Goal: Find specific page/section: Find specific page/section

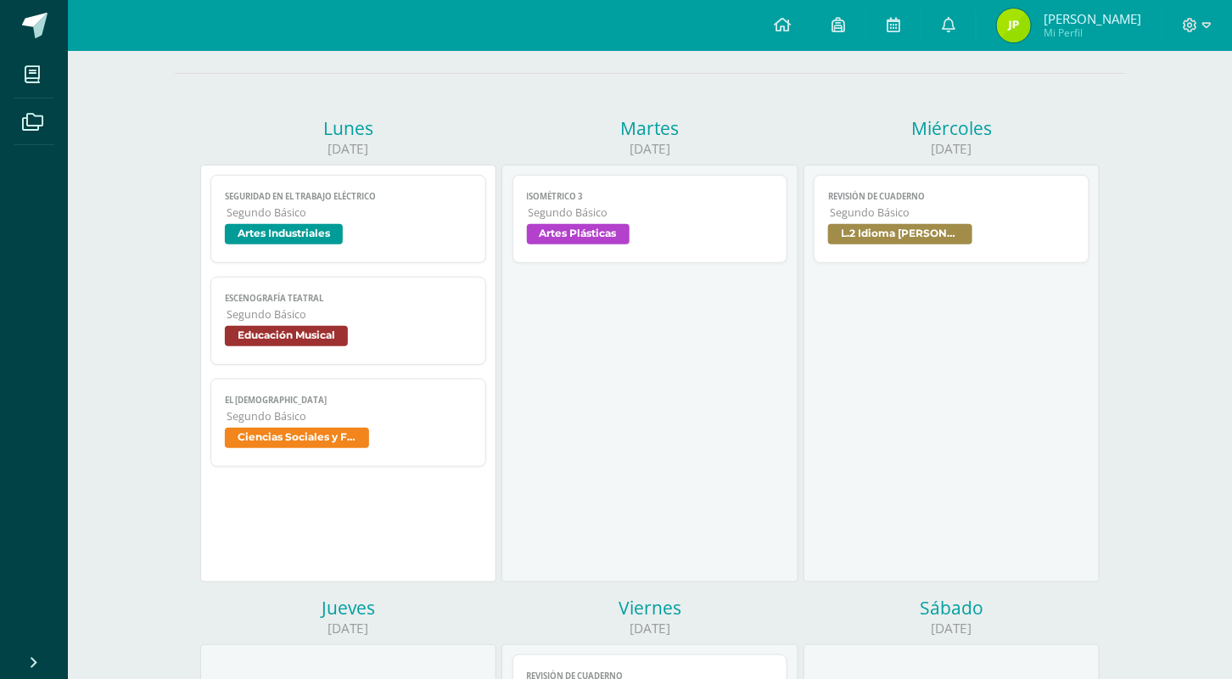
scroll to position [106, 0]
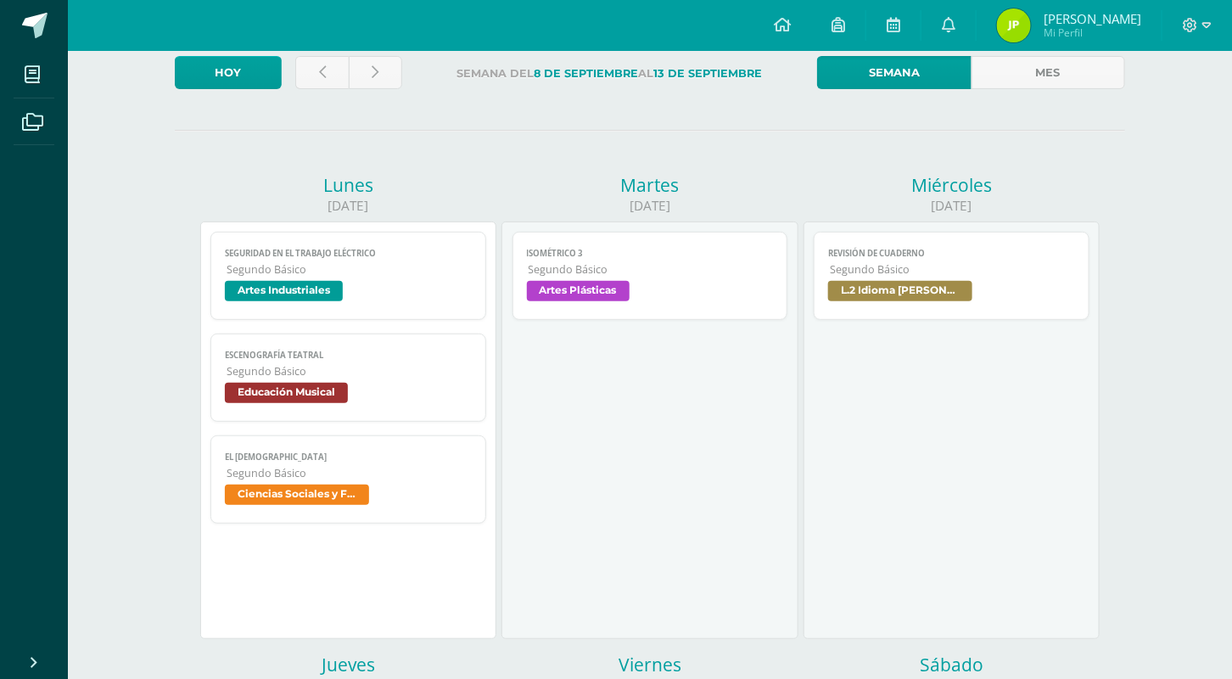
click at [914, 310] on link "Revisión de cuaderno Segundo Básico L.2 Idioma [PERSON_NAME]" at bounding box center [952, 276] width 276 height 88
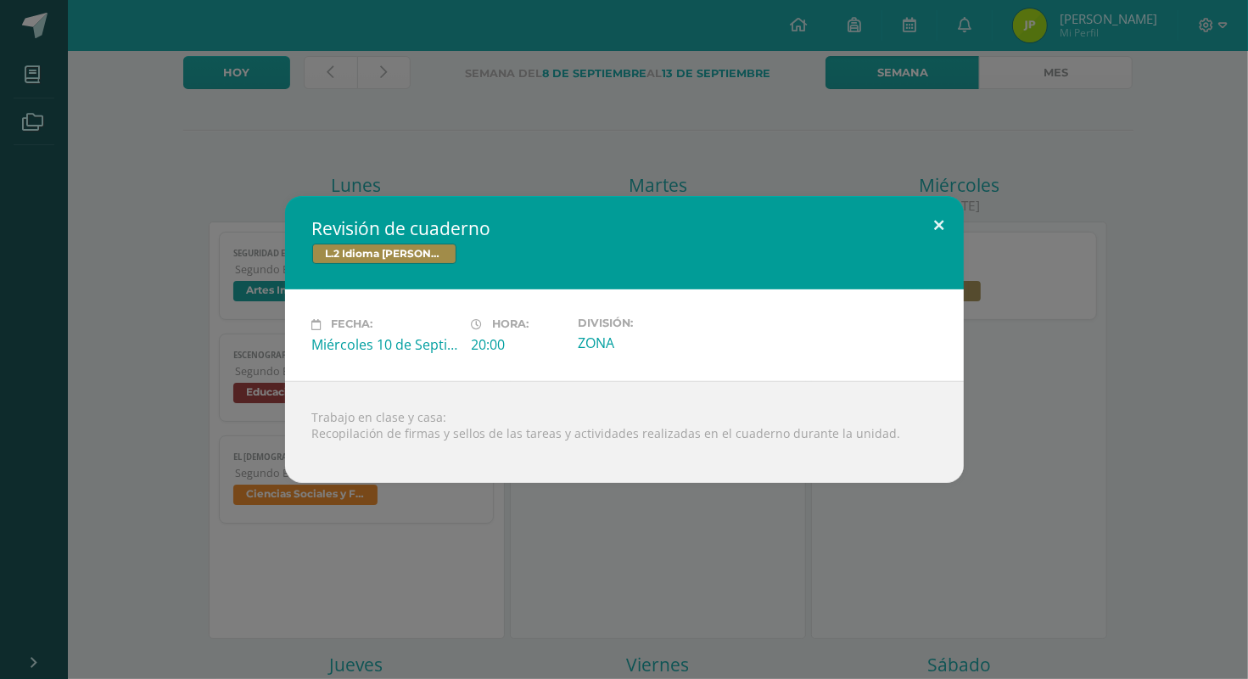
click at [931, 215] on button at bounding box center [939, 225] width 48 height 58
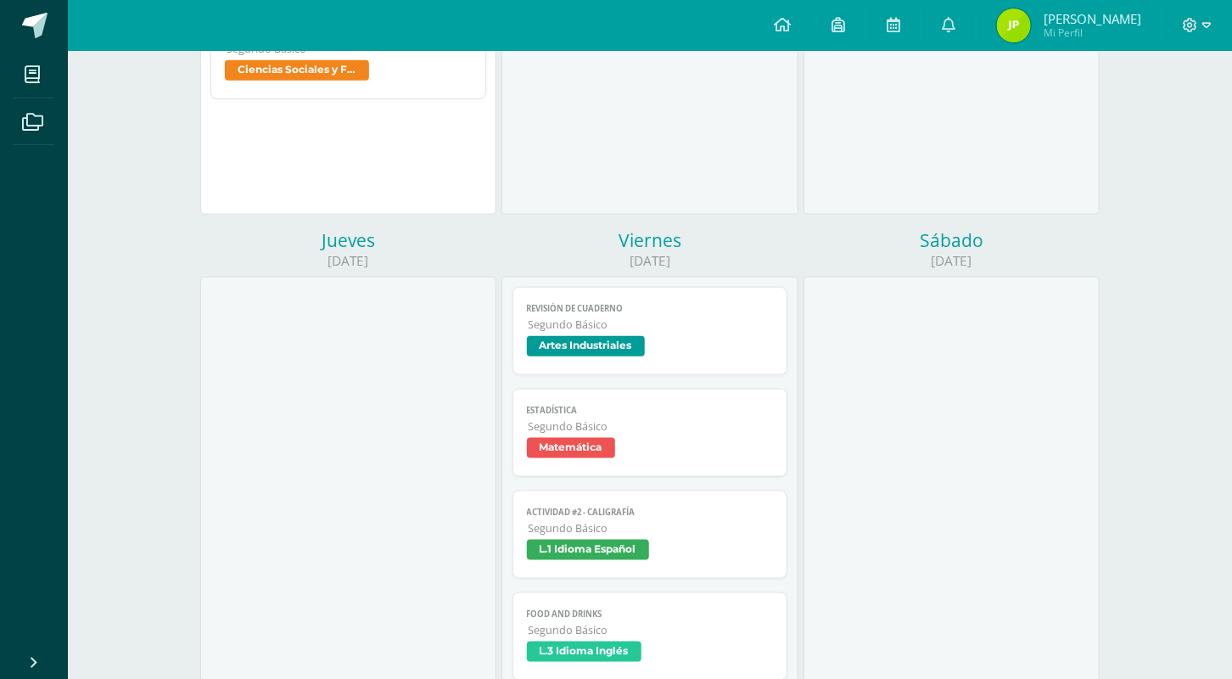
scroll to position [636, 0]
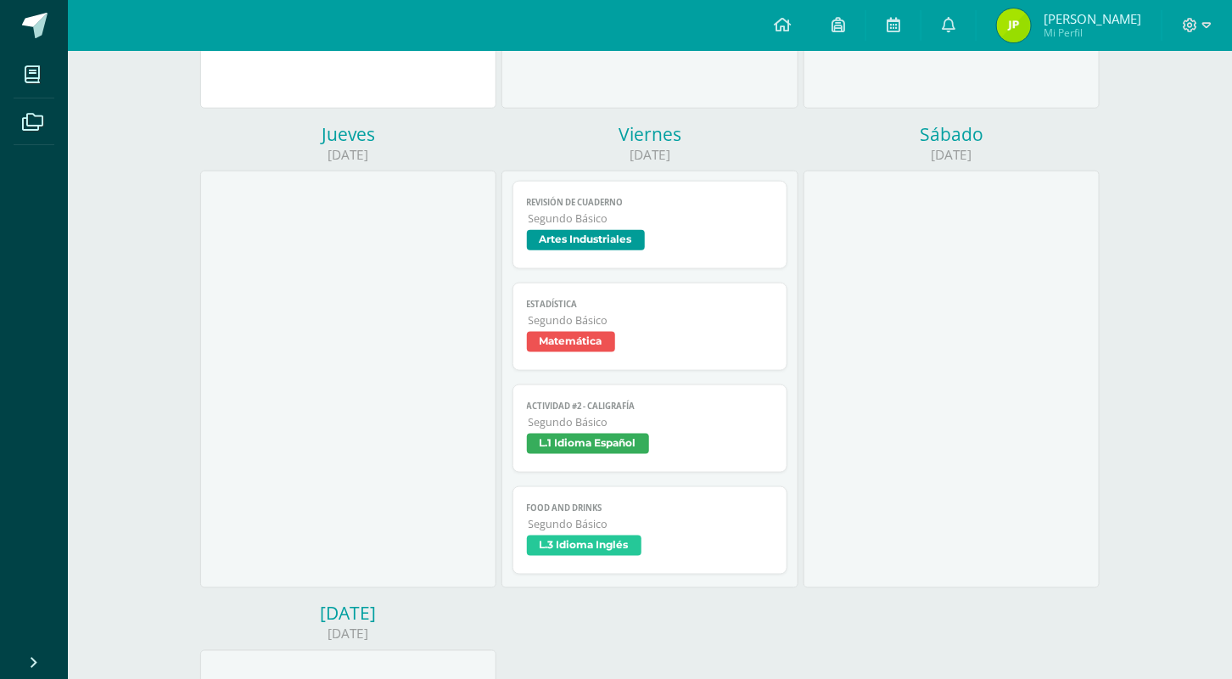
click at [668, 301] on link "Estadística Segundo Básico Matemática" at bounding box center [650, 326] width 276 height 88
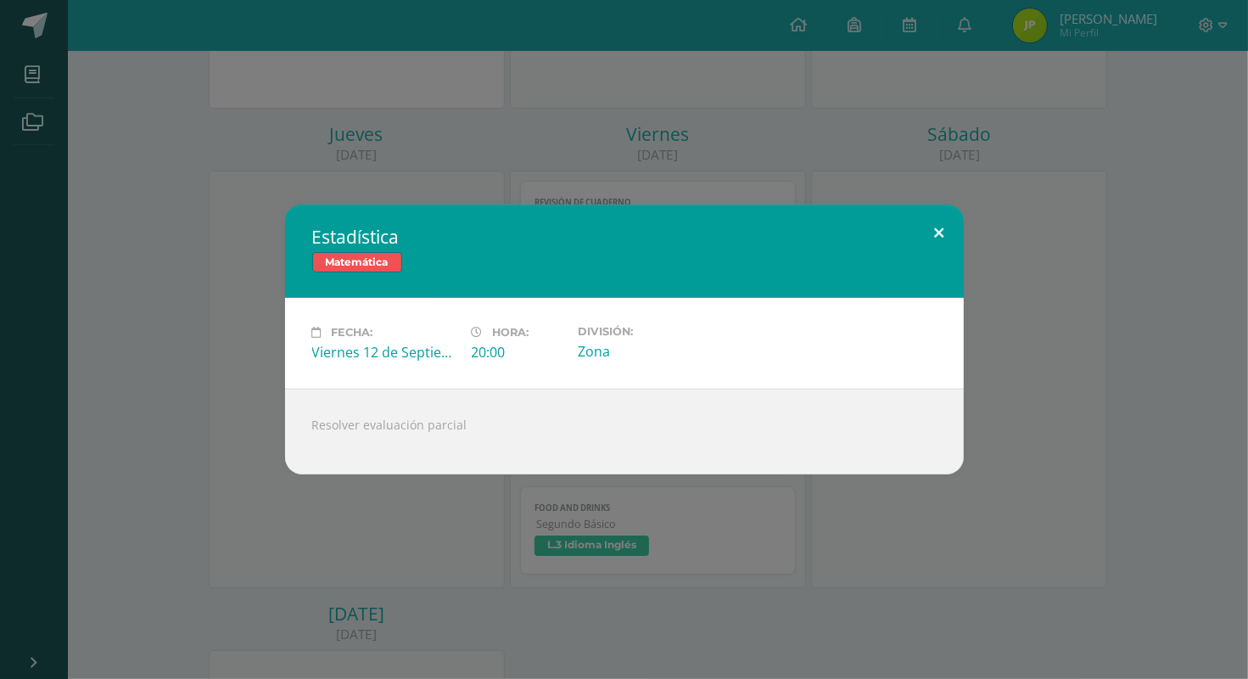
click at [931, 225] on button at bounding box center [939, 233] width 48 height 58
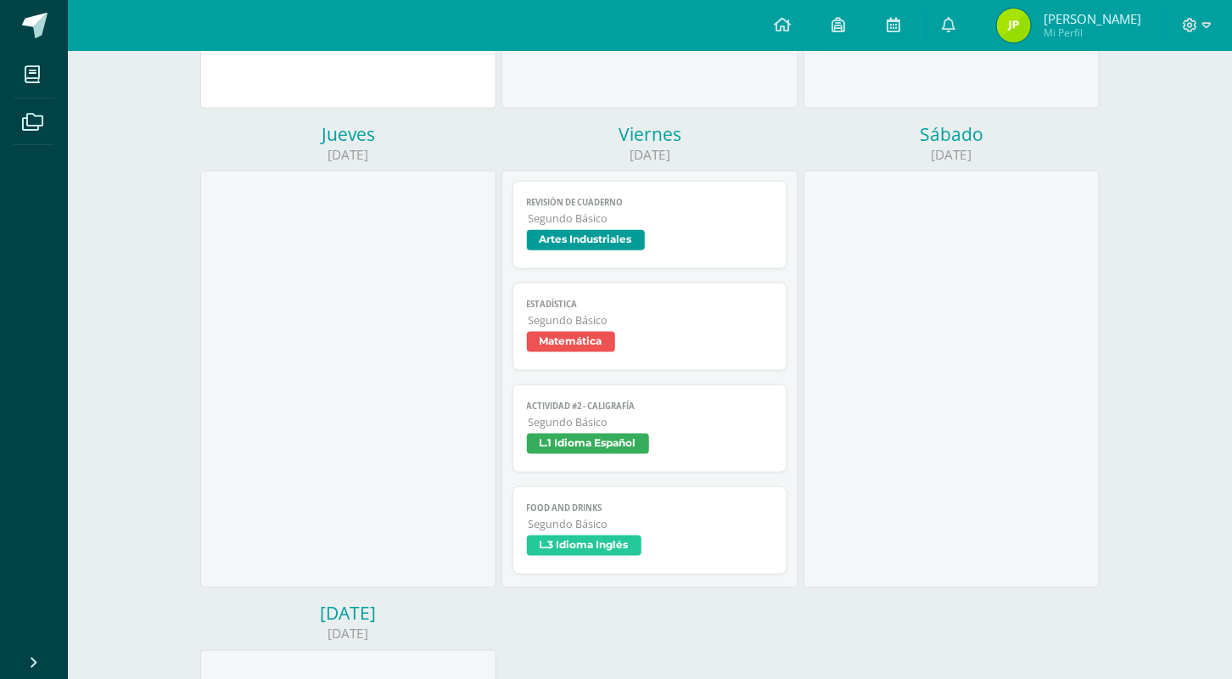
click at [574, 417] on span "Segundo Básico" at bounding box center [650, 422] width 245 height 14
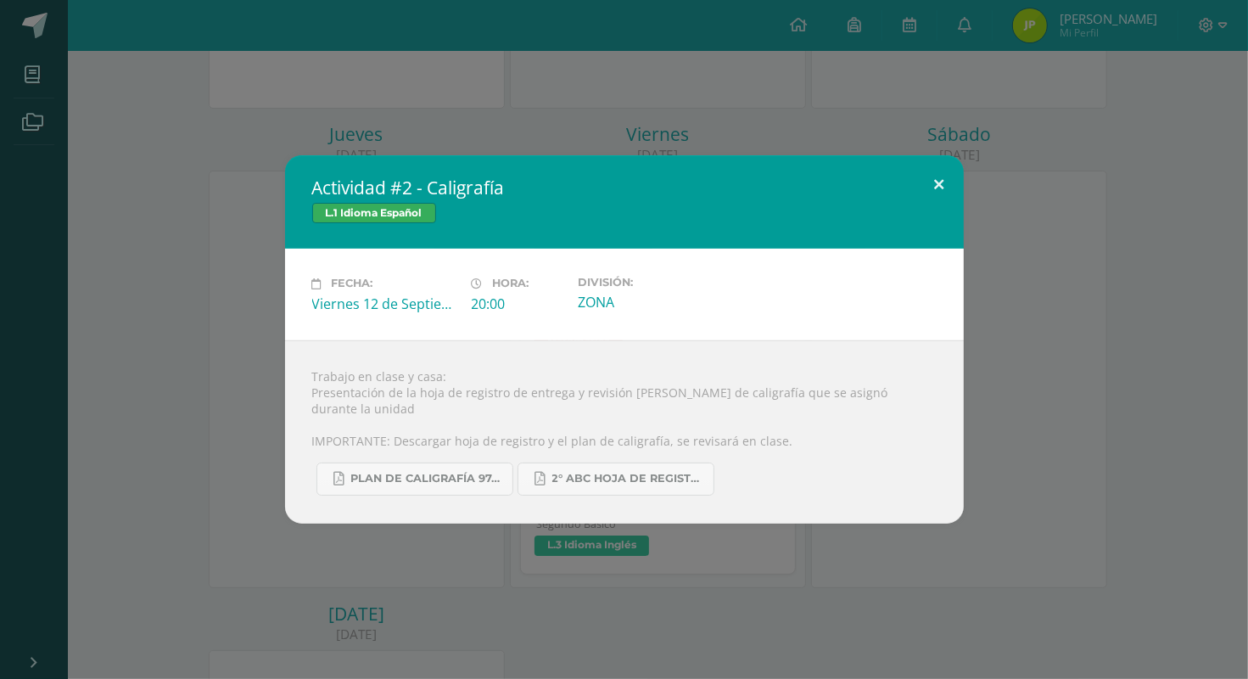
click at [927, 191] on button at bounding box center [939, 184] width 48 height 58
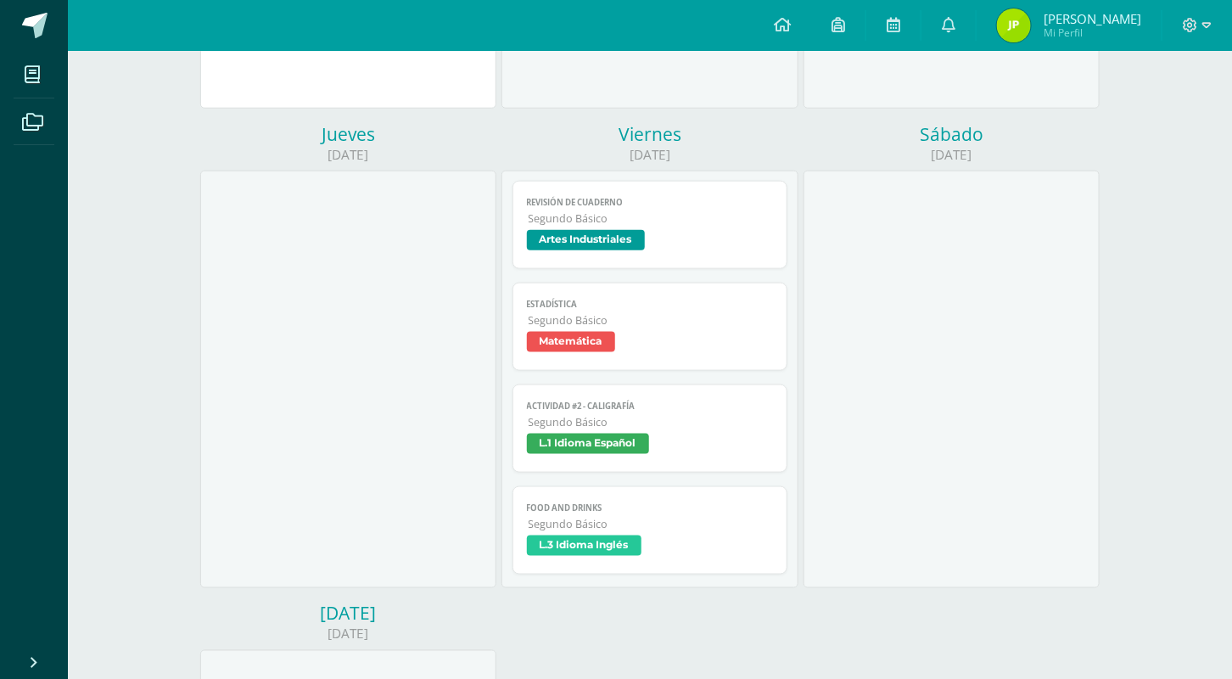
click at [664, 519] on link "Food and Drinks Segundo Básico L.3 Idioma Inglés" at bounding box center [650, 530] width 276 height 88
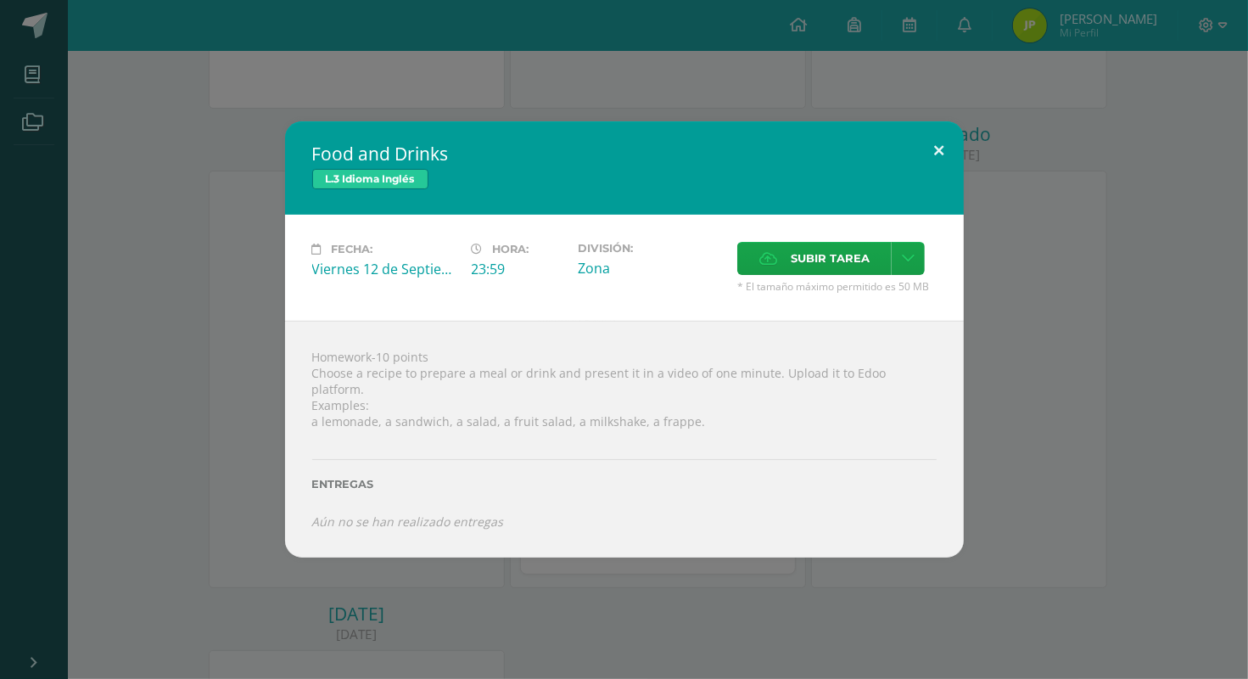
click at [938, 157] on button at bounding box center [939, 150] width 48 height 58
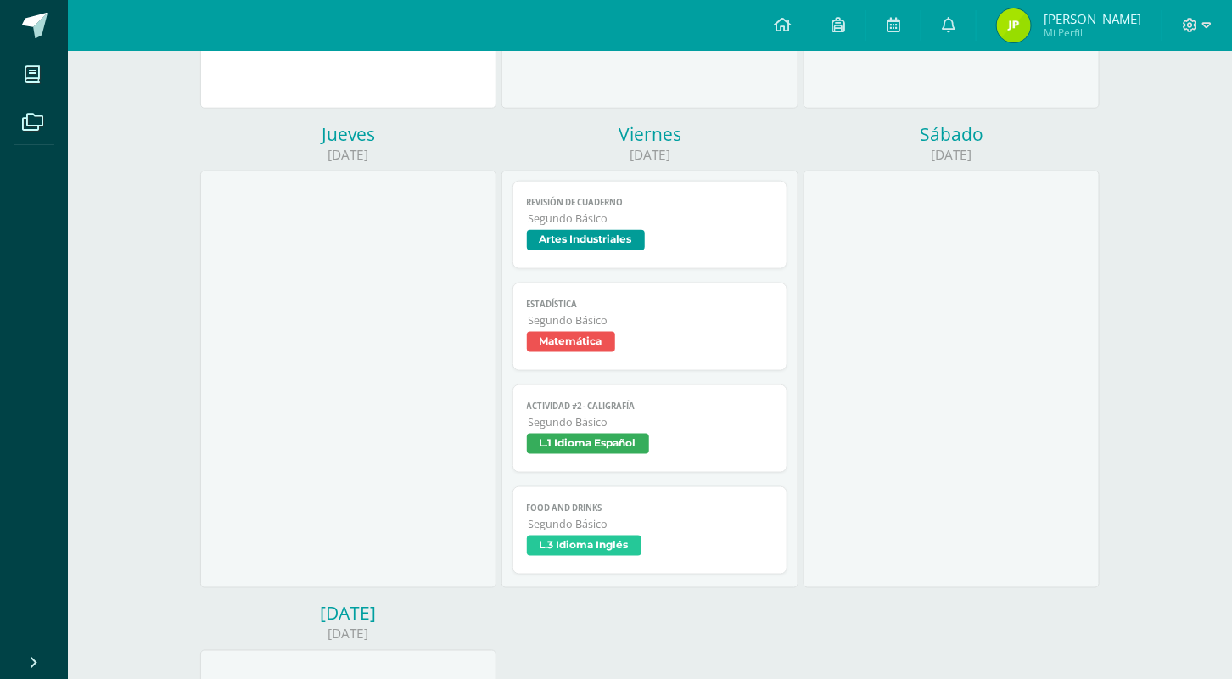
click at [938, 157] on div "[DATE]" at bounding box center [951, 155] width 296 height 18
